Goal: Information Seeking & Learning: Learn about a topic

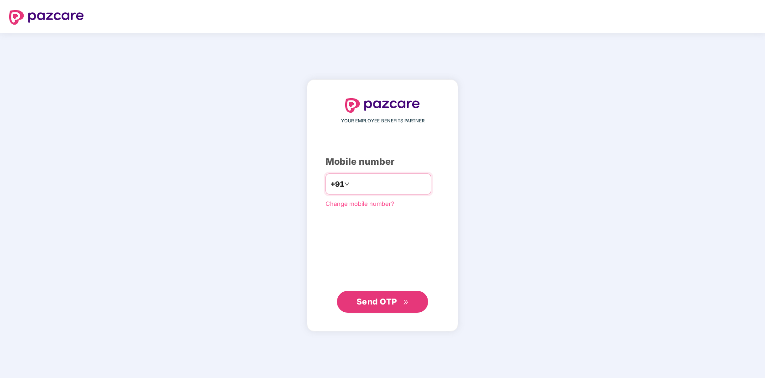
click at [375, 191] on div "+91" at bounding box center [379, 183] width 106 height 21
click at [375, 187] on input "number" at bounding box center [389, 184] width 75 height 15
click at [368, 296] on span "Send OTP" at bounding box center [383, 301] width 52 height 13
click at [352, 185] on input "*********" at bounding box center [389, 184] width 75 height 15
type input "**********"
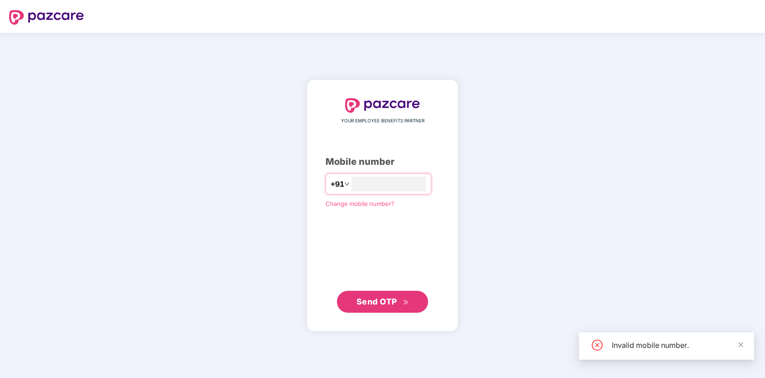
click at [415, 304] on button "Send OTP" at bounding box center [382, 302] width 91 height 22
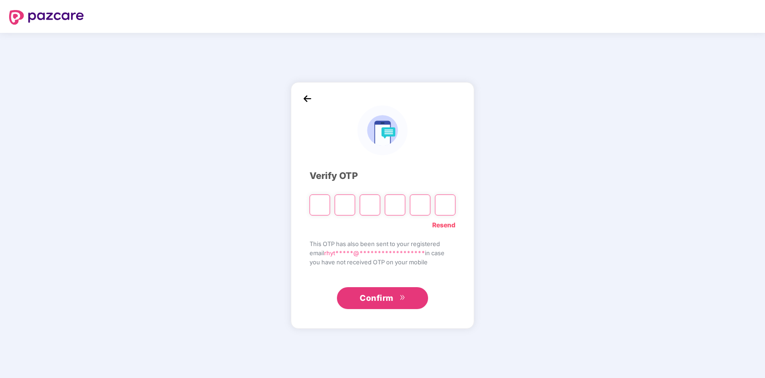
type input "*"
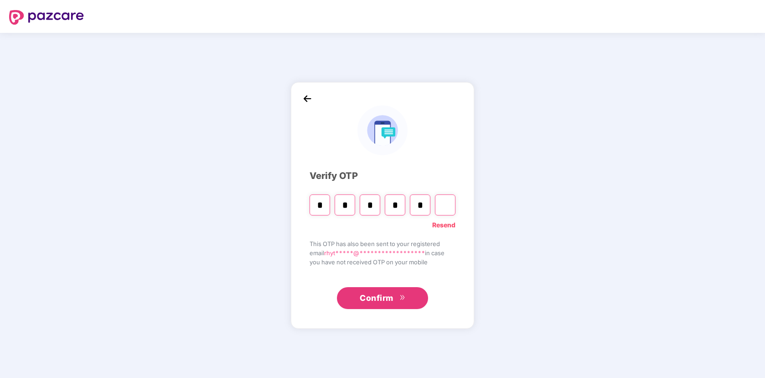
type input "*"
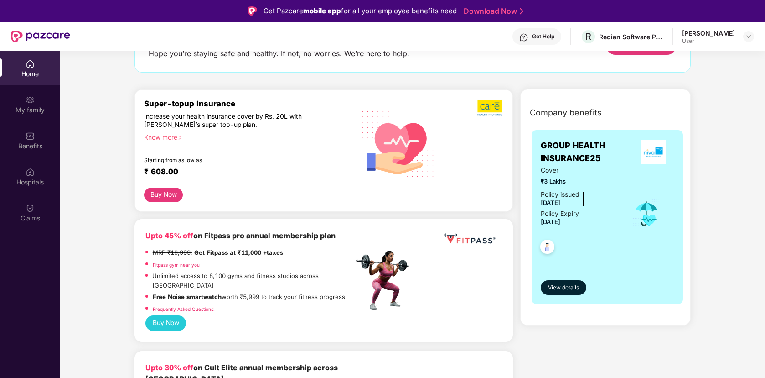
scroll to position [78, 0]
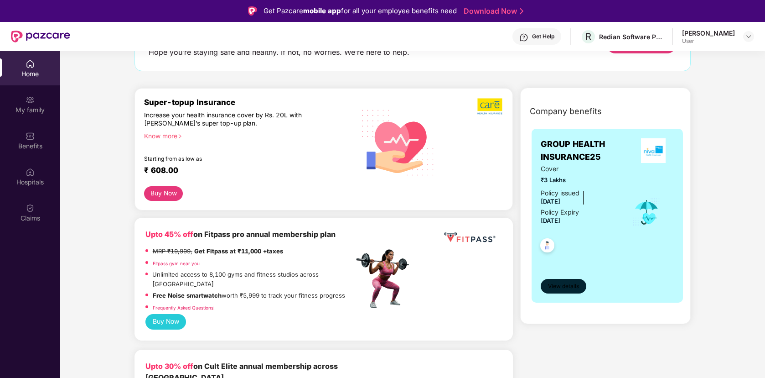
click at [545, 284] on button "View details" at bounding box center [564, 286] width 46 height 15
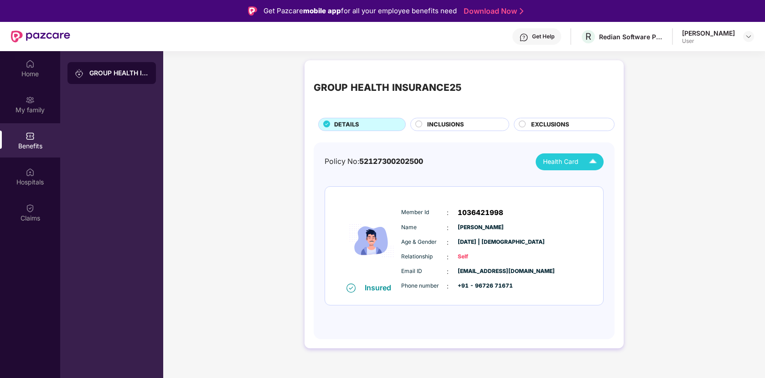
click at [596, 155] on img at bounding box center [593, 162] width 16 height 16
click at [582, 182] on div "[PERSON_NAME]" at bounding box center [569, 183] width 59 height 10
click at [488, 118] on div "INCLUSIONS" at bounding box center [459, 124] width 99 height 13
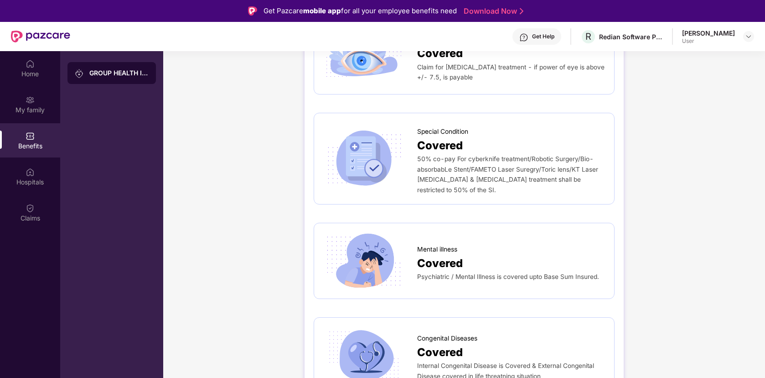
scroll to position [51, 0]
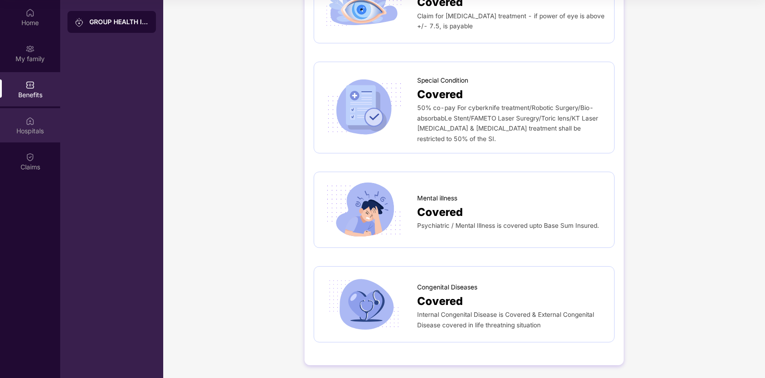
click at [32, 116] on img at bounding box center [30, 120] width 9 height 9
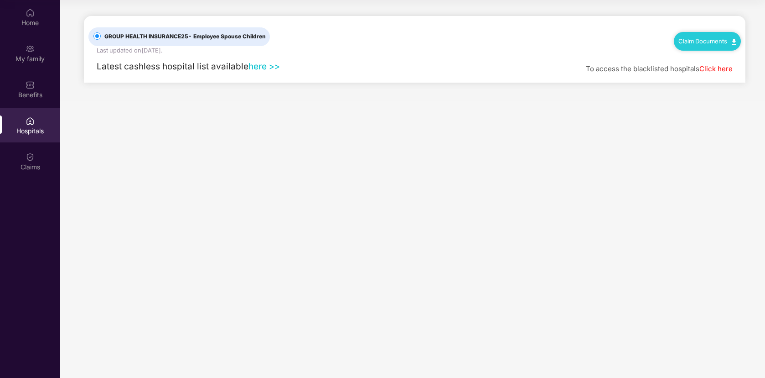
click at [725, 69] on link "Click here" at bounding box center [716, 68] width 33 height 9
click at [268, 69] on link "here >>" at bounding box center [264, 66] width 31 height 10
click at [29, 96] on div "Benefits" at bounding box center [30, 94] width 60 height 9
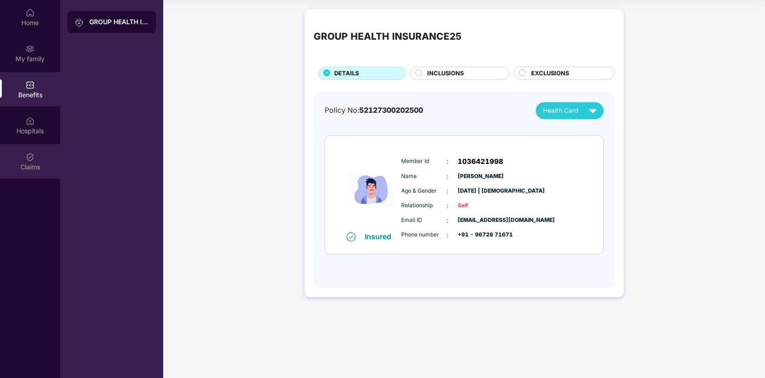
click at [34, 154] on img at bounding box center [30, 156] width 9 height 9
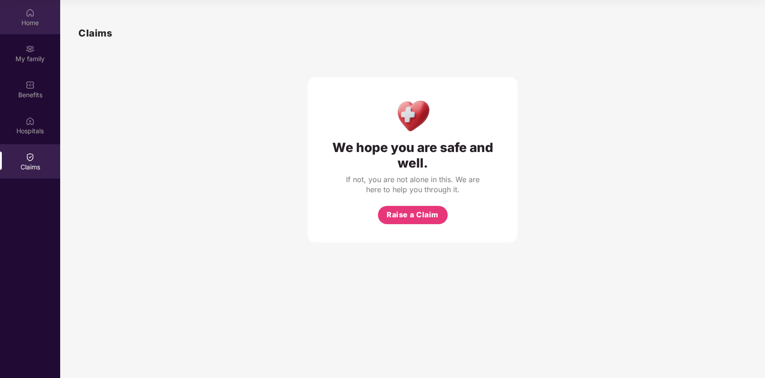
click at [31, 20] on div "Home" at bounding box center [30, 22] width 60 height 9
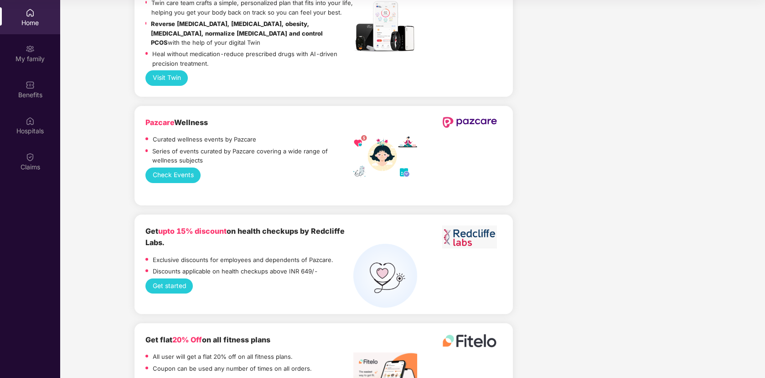
scroll to position [2011, 0]
